Goal: Find specific page/section: Find specific page/section

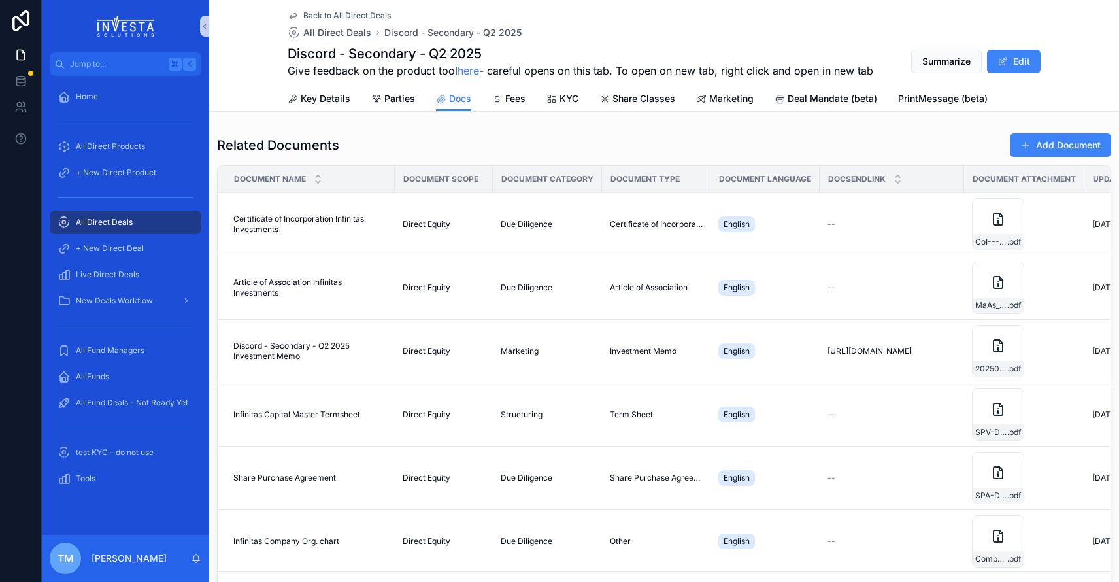
click at [133, 218] on div "All Direct Deals" at bounding box center [126, 222] width 136 height 21
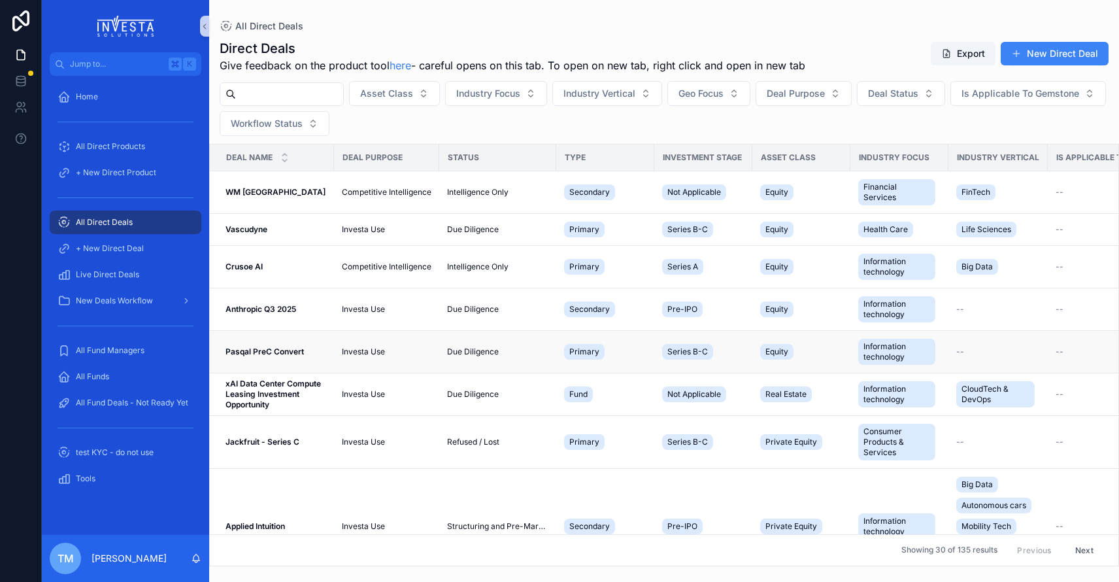
click at [281, 352] on strong "Pasqal PreC Convert" at bounding box center [264, 351] width 78 height 10
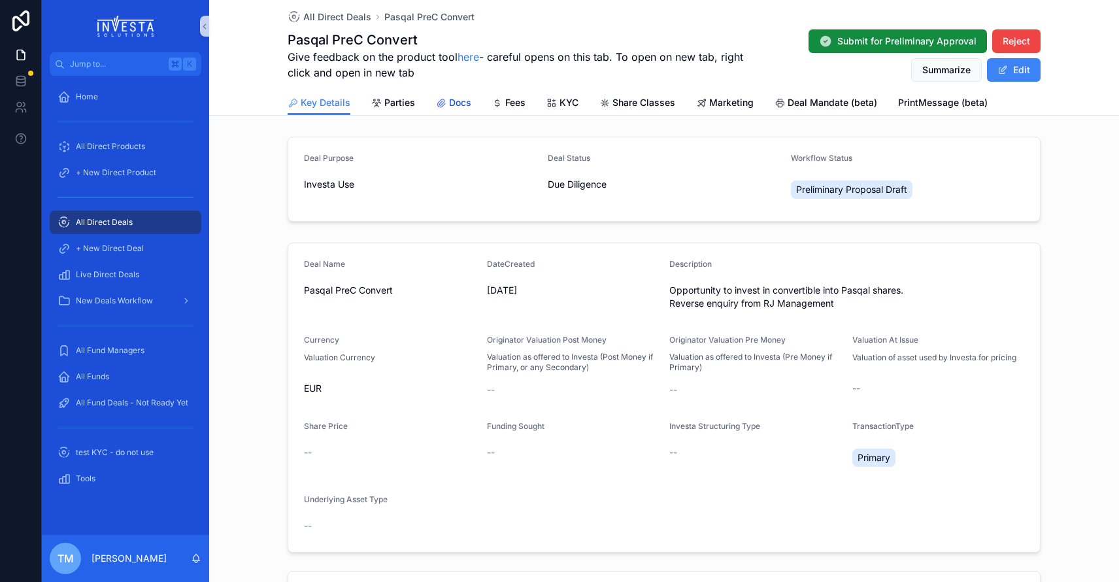
click at [456, 105] on span "Docs" at bounding box center [460, 102] width 22 height 13
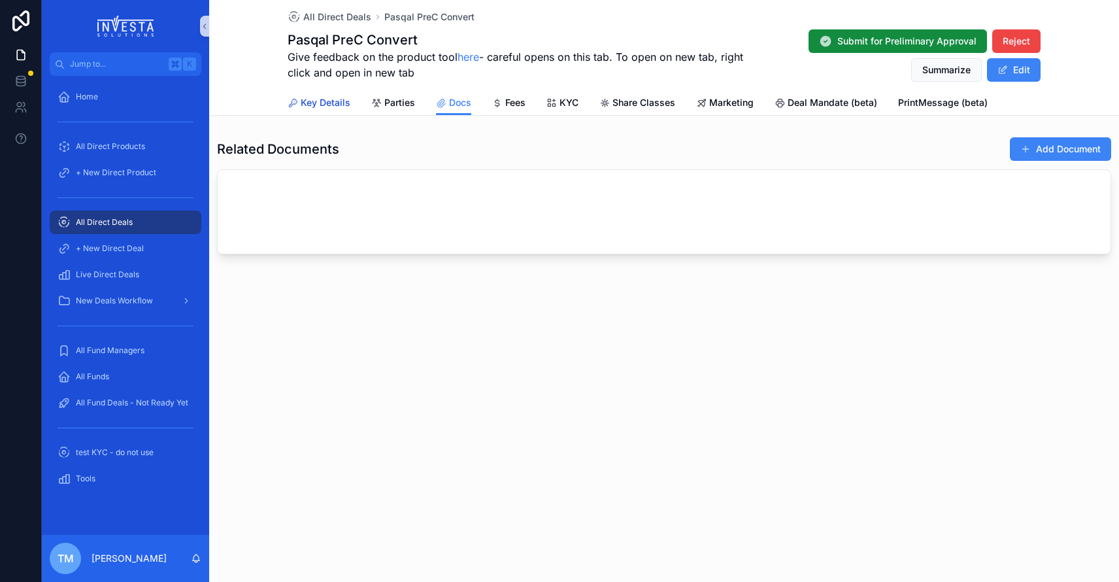
click at [333, 103] on span "Key Details" at bounding box center [326, 102] width 50 height 13
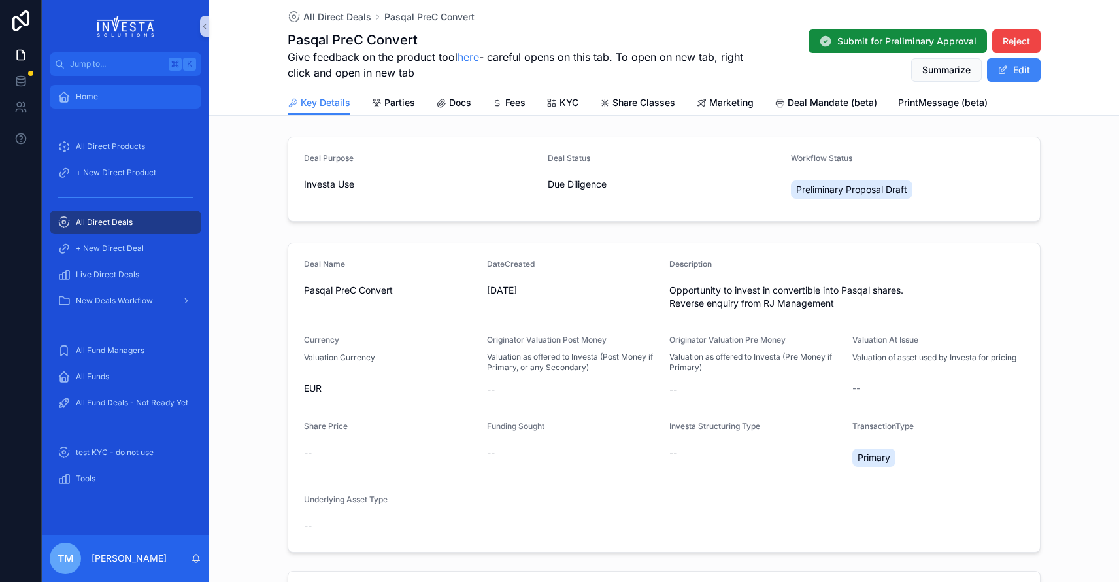
click at [100, 97] on div "Home" at bounding box center [126, 96] width 136 height 21
